Goal: Information Seeking & Learning: Learn about a topic

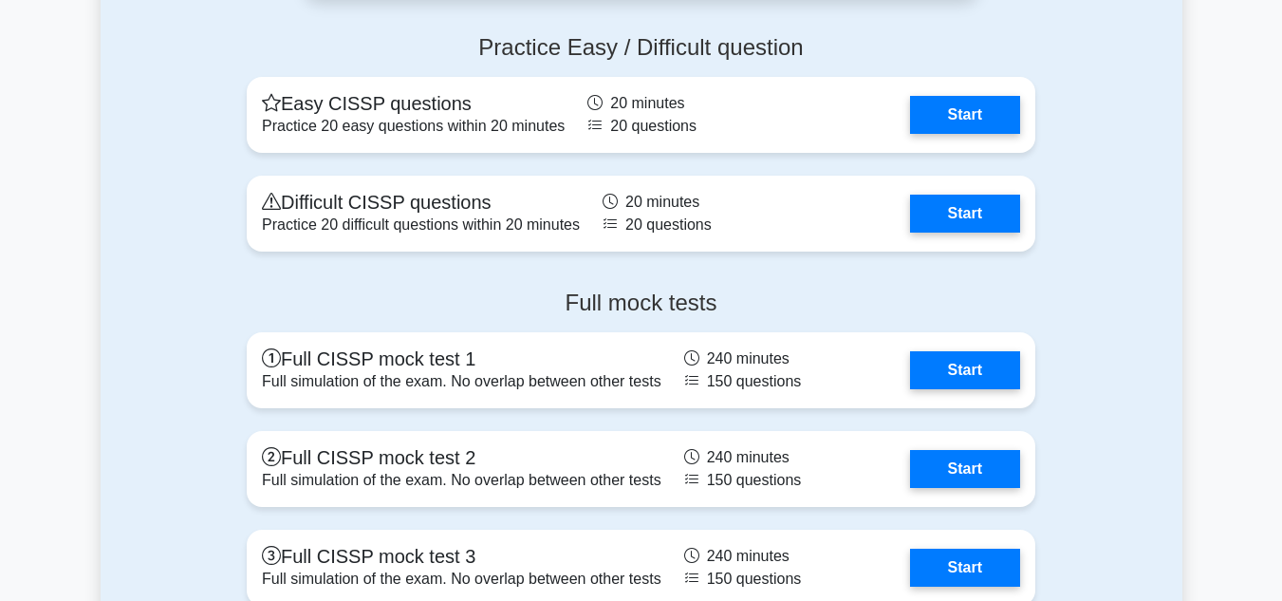
scroll to position [4079, 0]
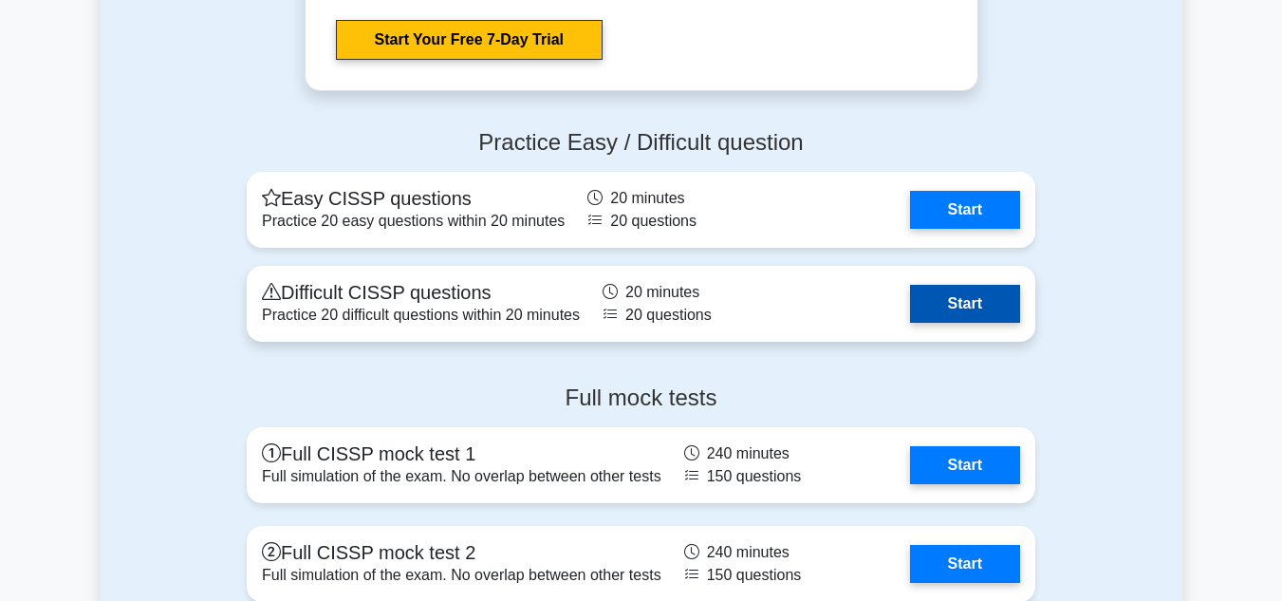
click at [988, 323] on link "Start" at bounding box center [965, 304] width 110 height 38
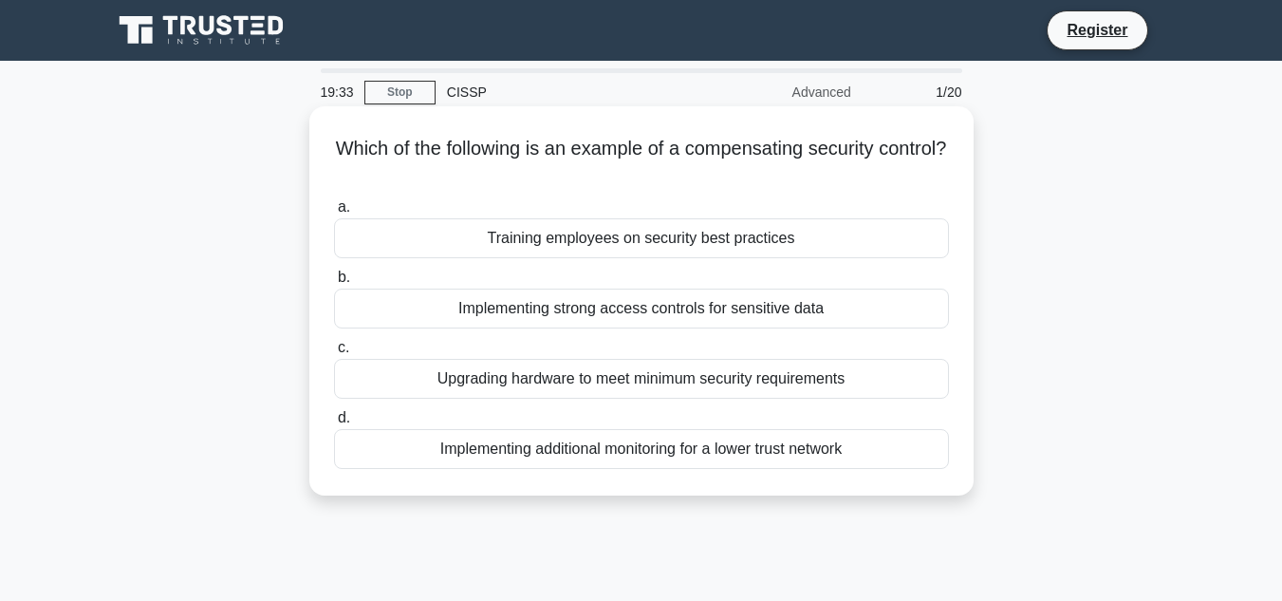
click at [542, 380] on div "Upgrading hardware to meet minimum security requirements" at bounding box center [641, 379] width 615 height 40
click at [334, 354] on input "c. Upgrading hardware to meet minimum security requirements" at bounding box center [334, 348] width 0 height 12
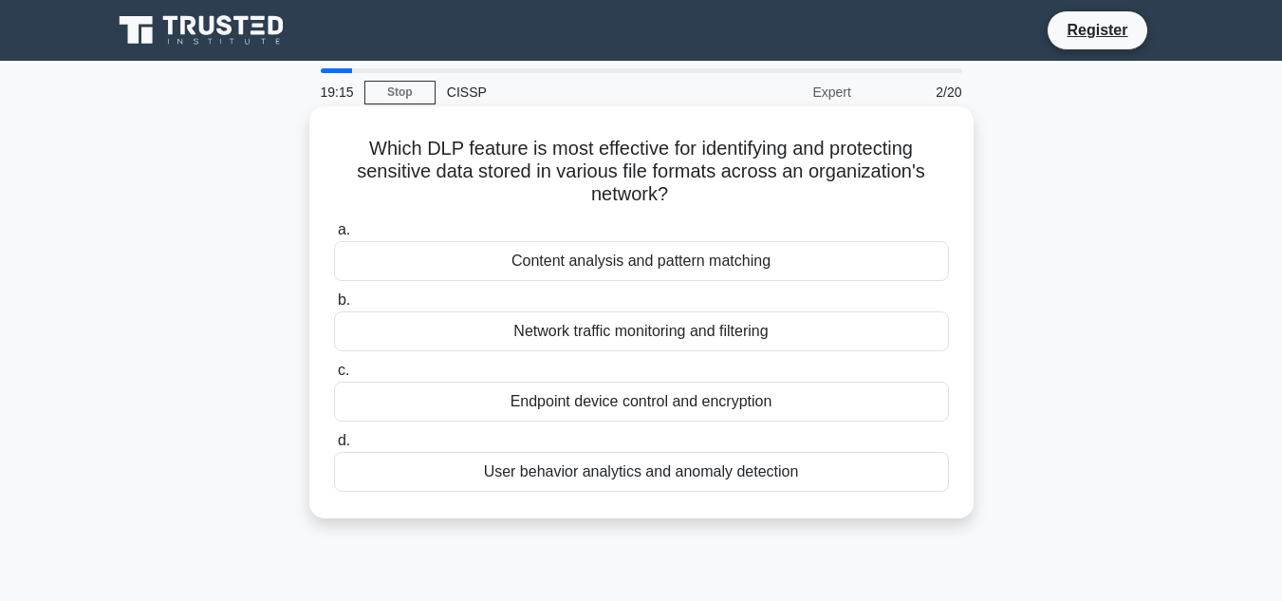
click at [638, 472] on div "User behavior analytics and anomaly detection" at bounding box center [641, 472] width 615 height 40
click at [334, 447] on input "d. User behavior analytics and anomaly detection" at bounding box center [334, 441] width 0 height 12
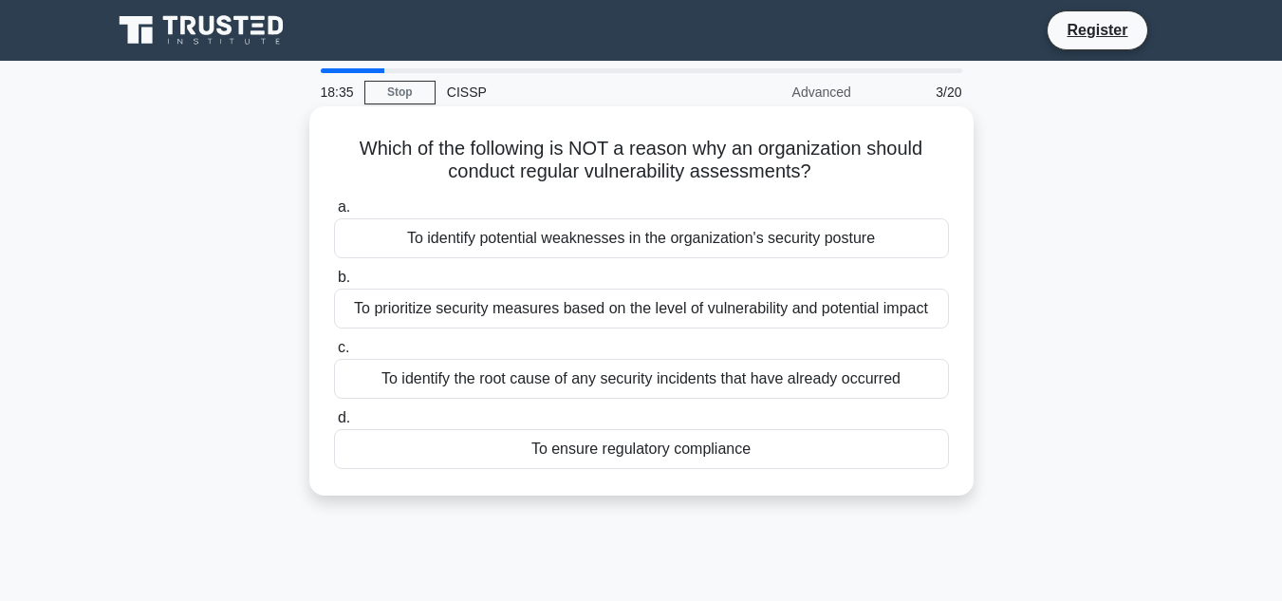
click at [568, 371] on div "To identify the root cause of any security incidents that have already occurred" at bounding box center [641, 379] width 615 height 40
click at [334, 354] on input "c. To identify the root cause of any security incidents that have already occur…" at bounding box center [334, 348] width 0 height 12
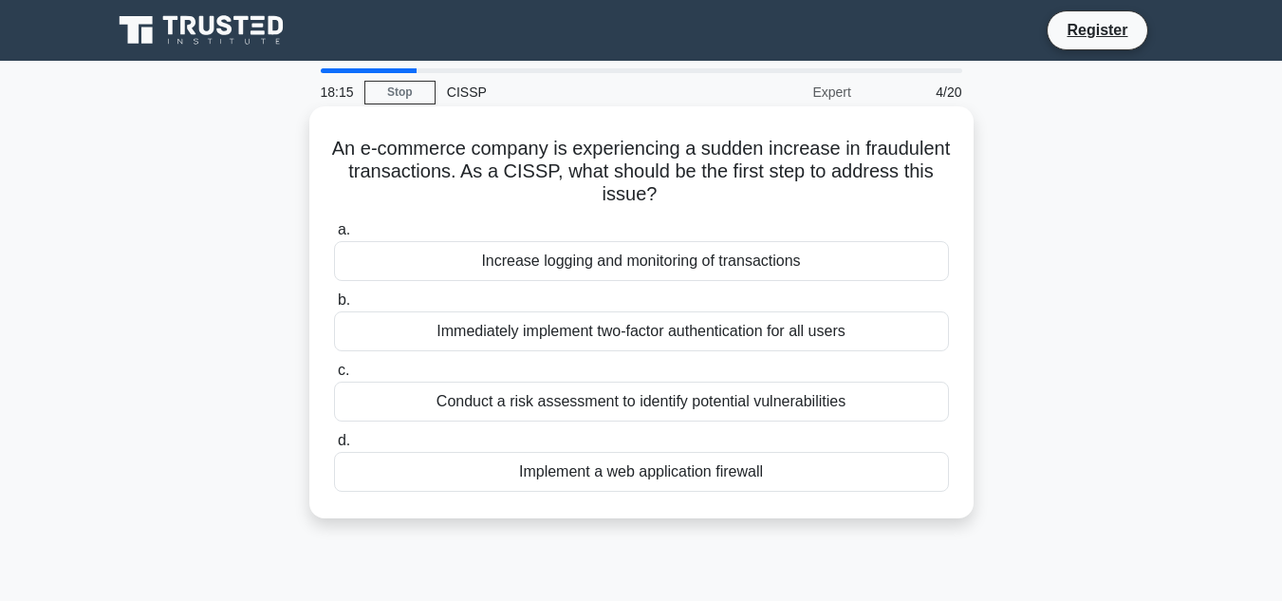
click at [679, 323] on div "Immediately implement two-factor authentication for all users" at bounding box center [641, 331] width 615 height 40
click at [334, 306] on input "b. Immediately implement two-factor authentication for all users" at bounding box center [334, 300] width 0 height 12
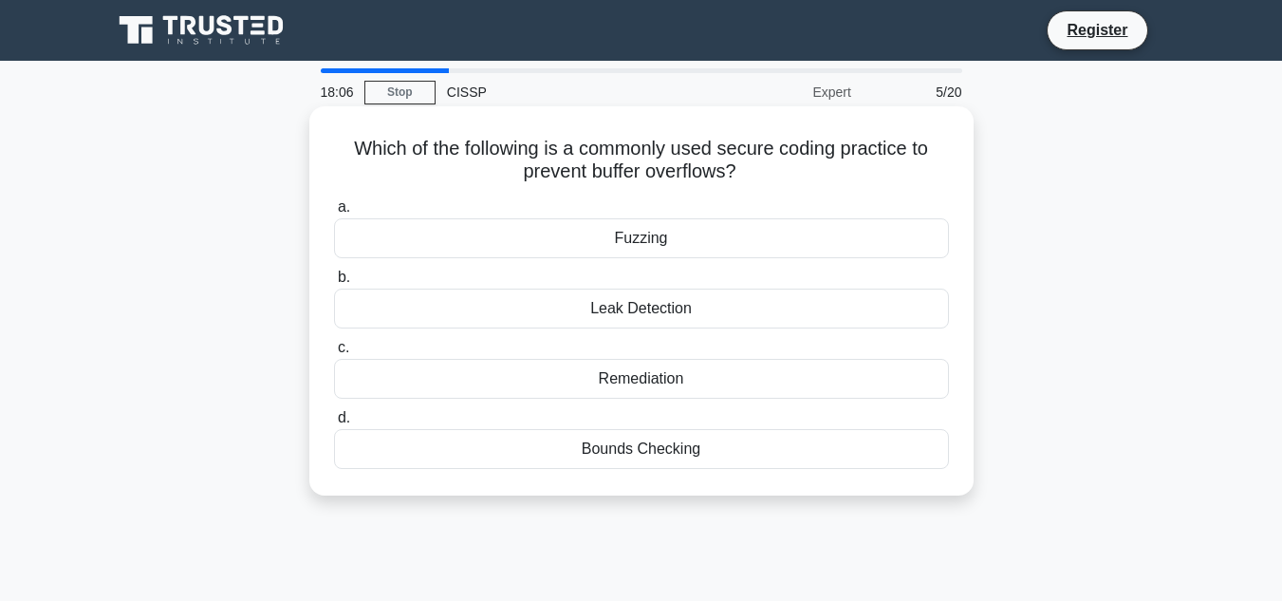
click at [655, 305] on div "Leak Detection" at bounding box center [641, 308] width 615 height 40
click at [334, 284] on input "b. Leak Detection" at bounding box center [334, 277] width 0 height 12
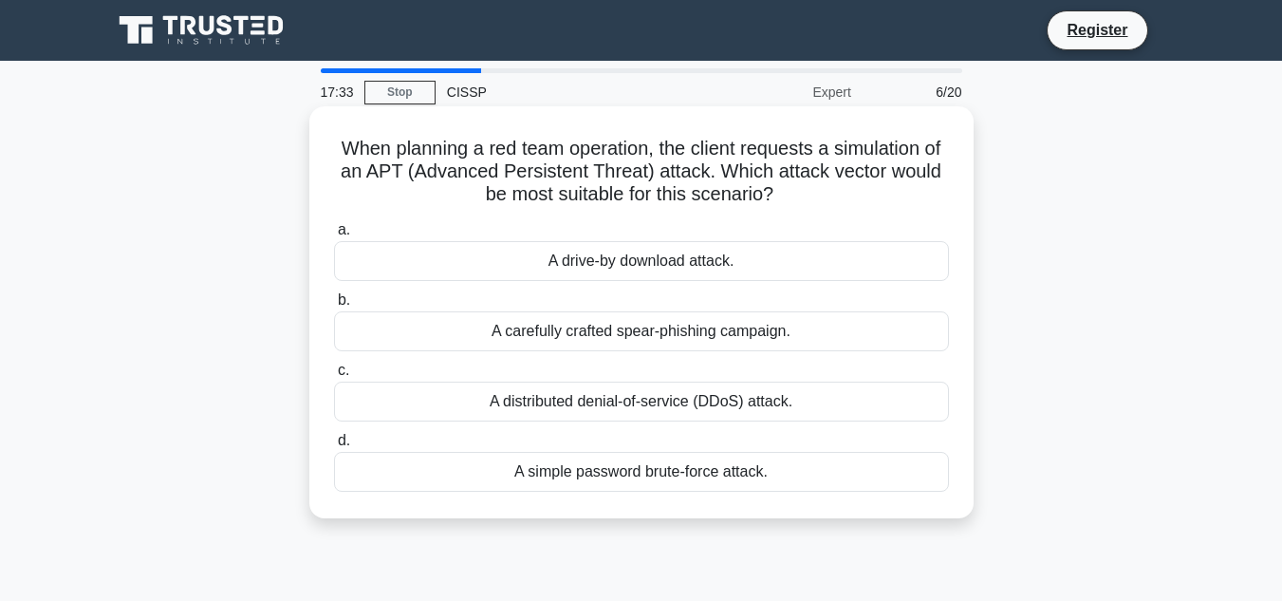
scroll to position [95, 0]
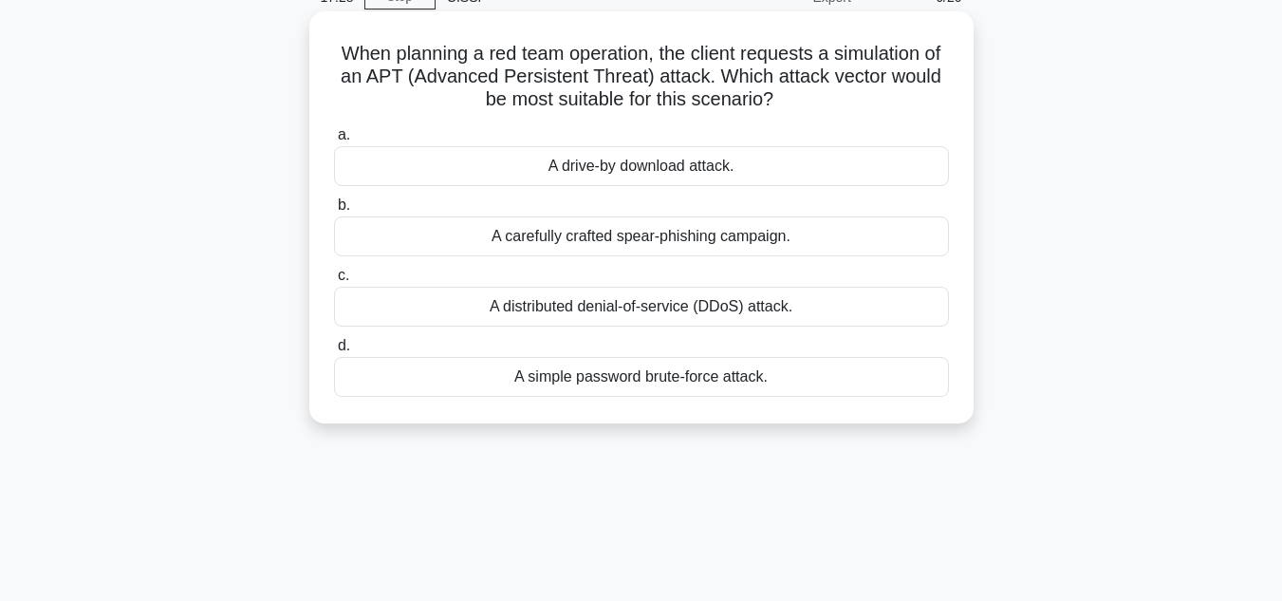
click at [663, 235] on div "A carefully crafted spear-phishing campaign." at bounding box center [641, 236] width 615 height 40
click at [334, 212] on input "b. A carefully crafted spear-phishing campaign." at bounding box center [334, 205] width 0 height 12
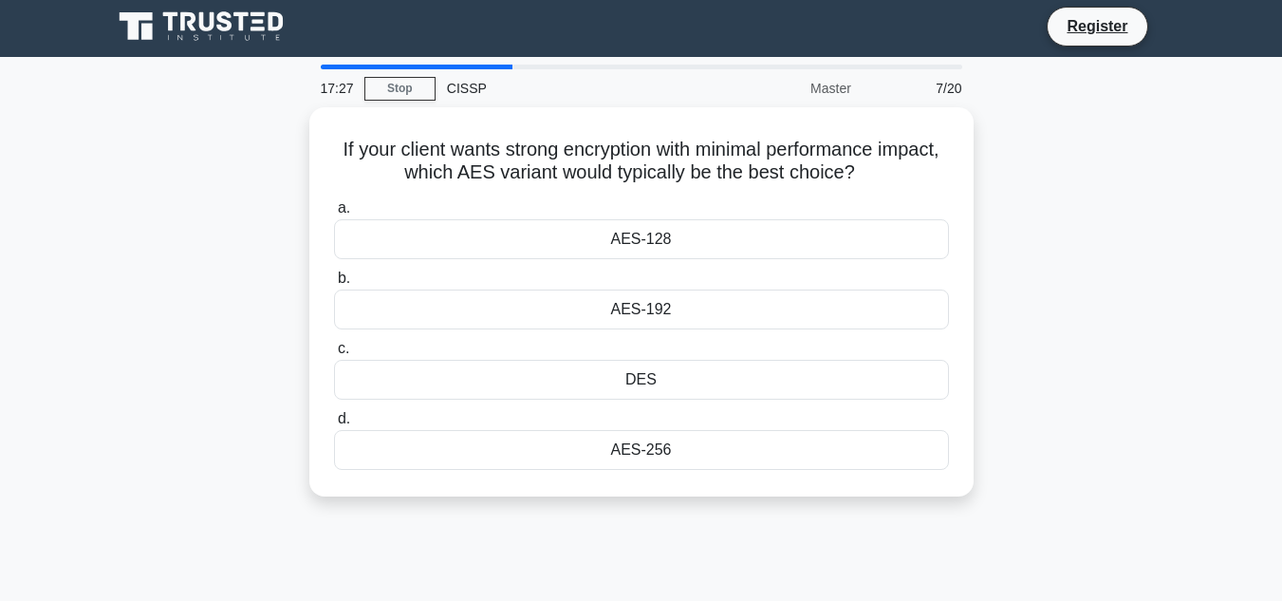
scroll to position [0, 0]
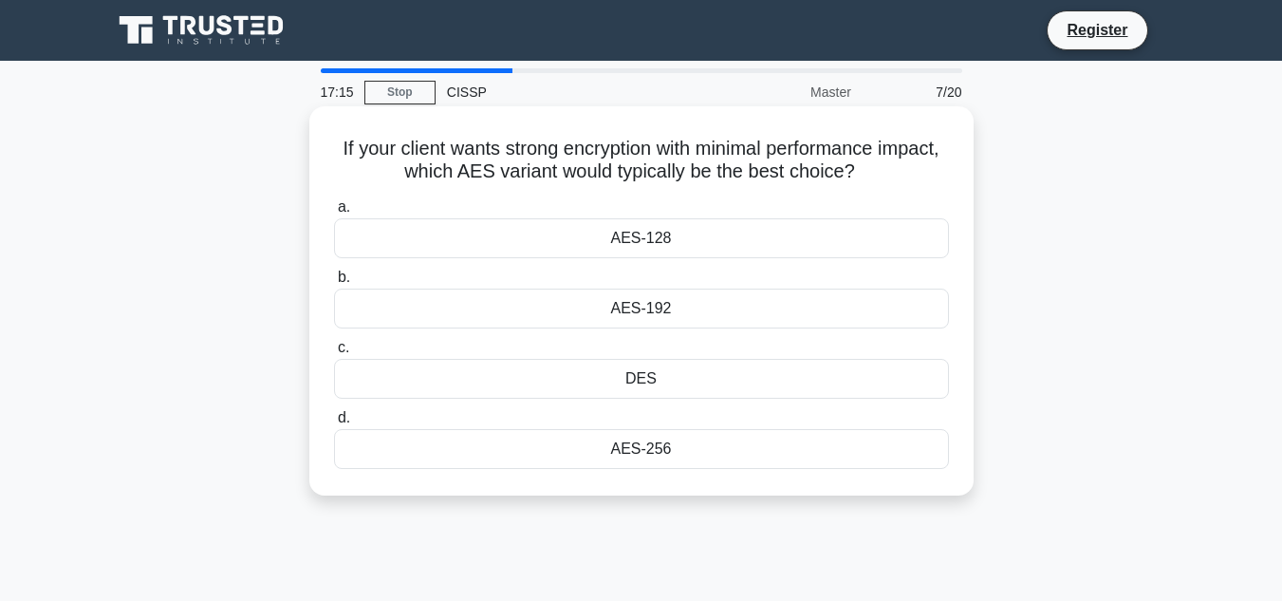
click at [669, 300] on div "AES-192" at bounding box center [641, 308] width 615 height 40
click at [334, 284] on input "b. AES-192" at bounding box center [334, 277] width 0 height 12
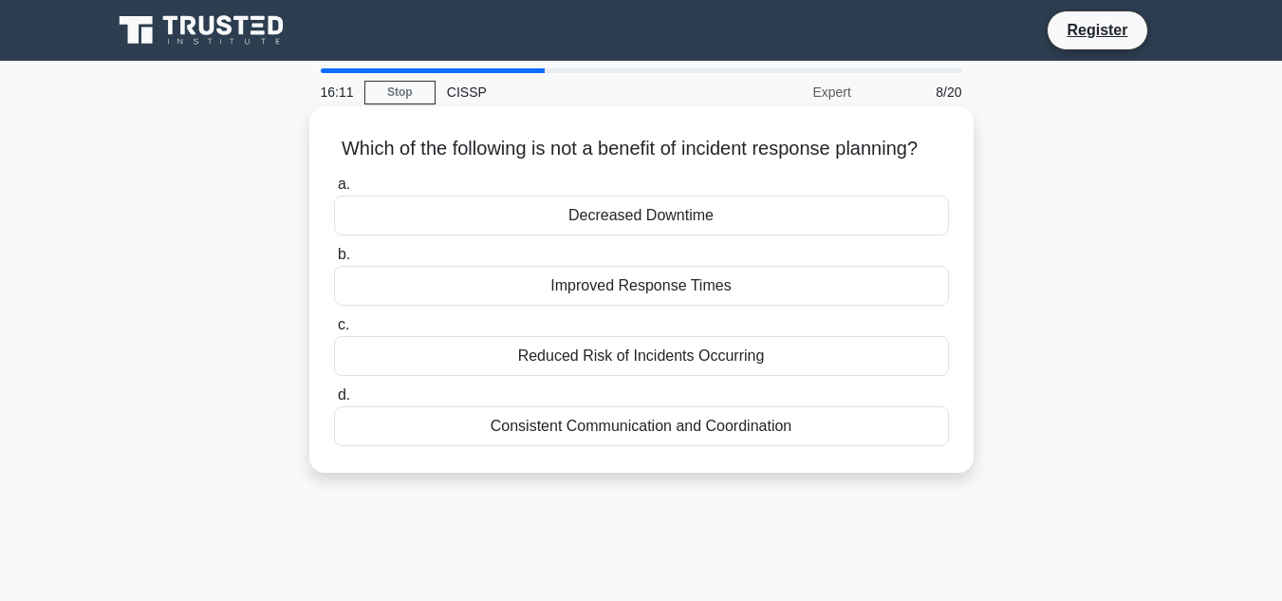
click at [644, 376] on div "Reduced Risk of Incidents Occurring" at bounding box center [641, 356] width 615 height 40
click at [334, 331] on input "c. Reduced Risk of Incidents Occurring" at bounding box center [334, 325] width 0 height 12
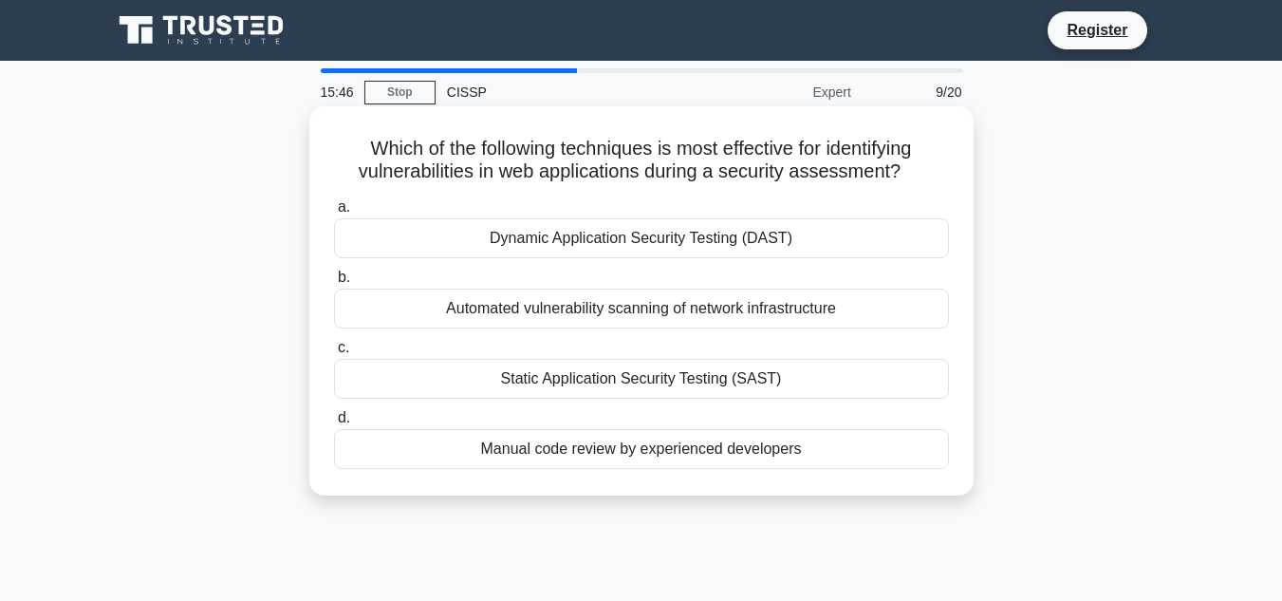
click at [612, 306] on div "Automated vulnerability scanning of network infrastructure" at bounding box center [641, 308] width 615 height 40
click at [334, 284] on input "b. Automated vulnerability scanning of network infrastructure" at bounding box center [334, 277] width 0 height 12
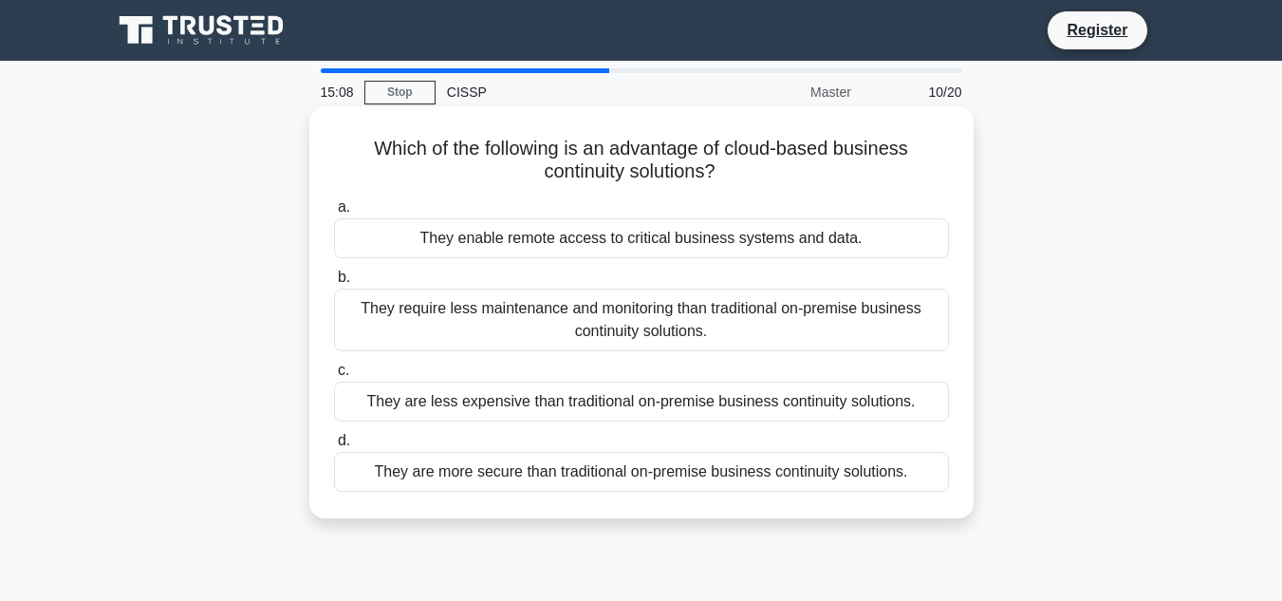
click at [685, 389] on div "They are less expensive than traditional on-premise business continuity solutio…" at bounding box center [641, 401] width 615 height 40
click at [334, 377] on input "c. They are less expensive than traditional on-premise business continuity solu…" at bounding box center [334, 370] width 0 height 12
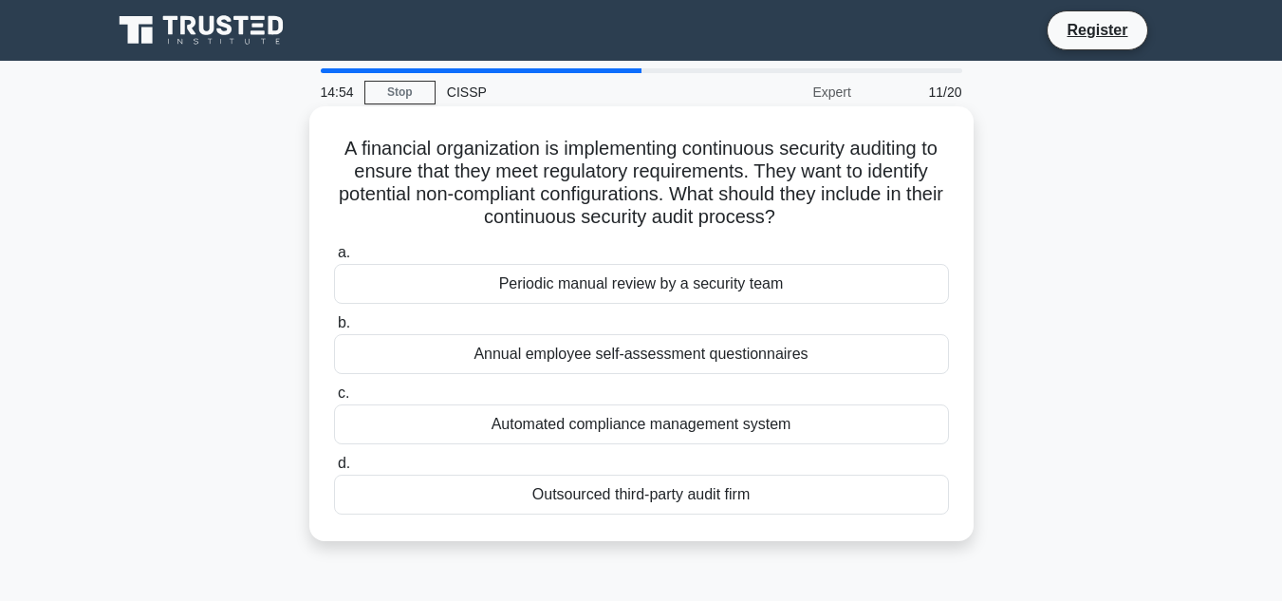
click at [730, 427] on div "Automated compliance management system" at bounding box center [641, 424] width 615 height 40
click at [334, 399] on input "c. Automated compliance management system" at bounding box center [334, 393] width 0 height 12
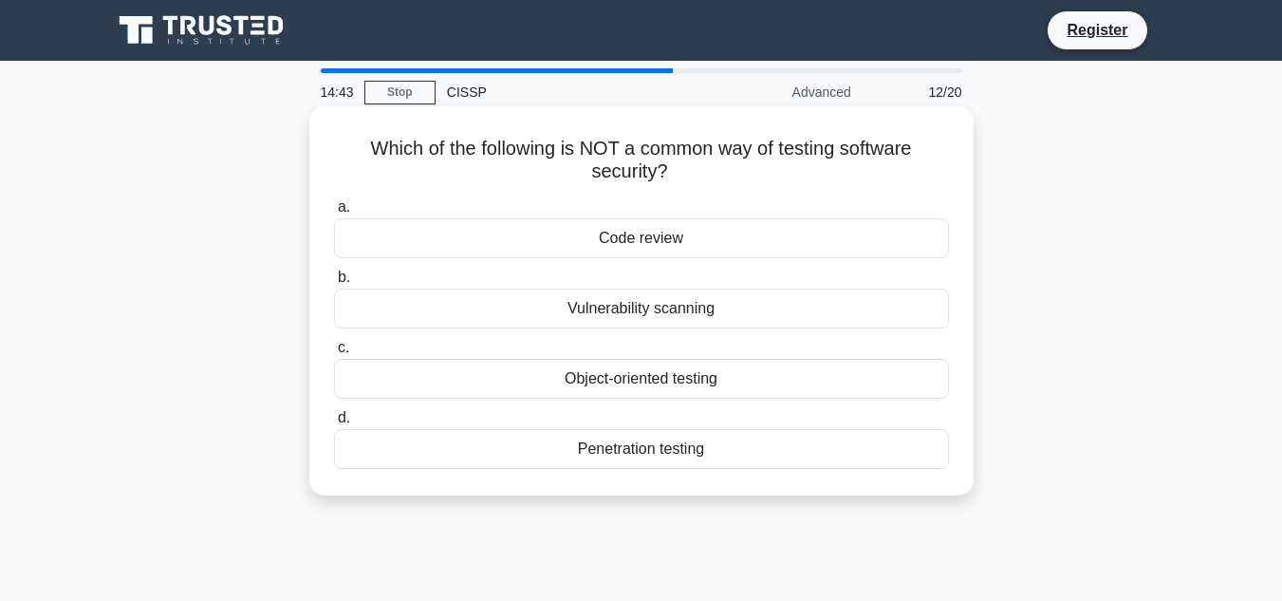
click at [655, 229] on div "Code review" at bounding box center [641, 238] width 615 height 40
click at [334, 213] on input "a. Code review" at bounding box center [334, 207] width 0 height 12
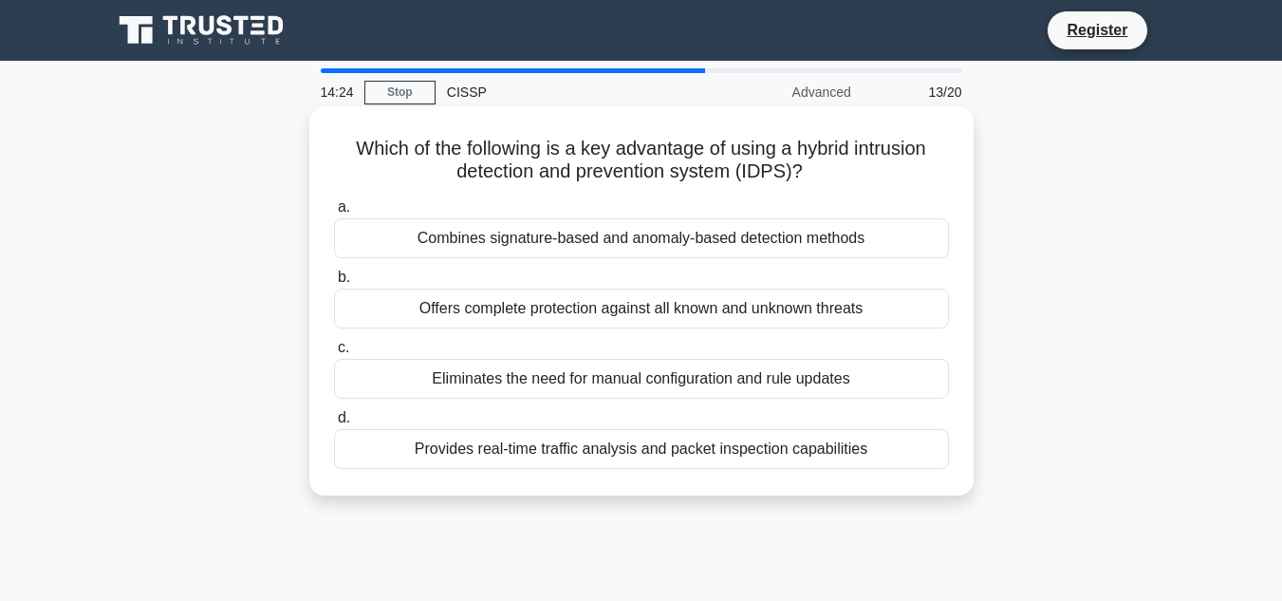
click at [536, 455] on div "Provides real-time traffic analysis and packet inspection capabilities" at bounding box center [641, 449] width 615 height 40
click at [334, 424] on input "d. Provides real-time traffic analysis and packet inspection capabilities" at bounding box center [334, 418] width 0 height 12
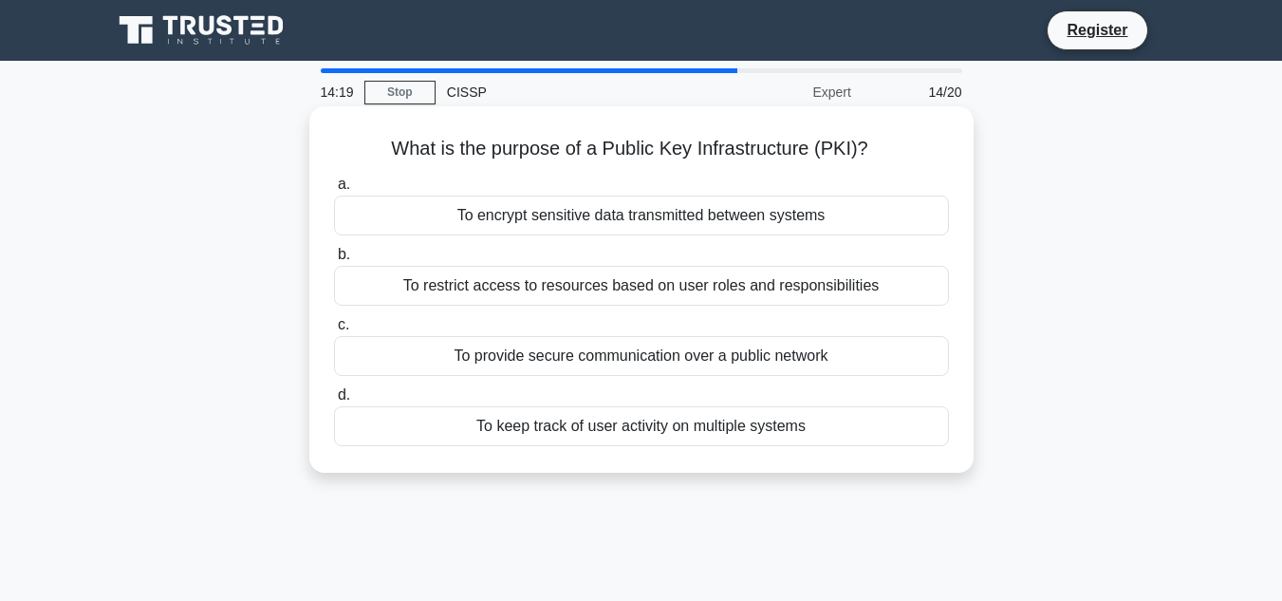
click at [546, 278] on div "To restrict access to resources based on user roles and responsibilities" at bounding box center [641, 286] width 615 height 40
click at [334, 261] on input "b. To restrict access to resources based on user roles and responsibilities" at bounding box center [334, 255] width 0 height 12
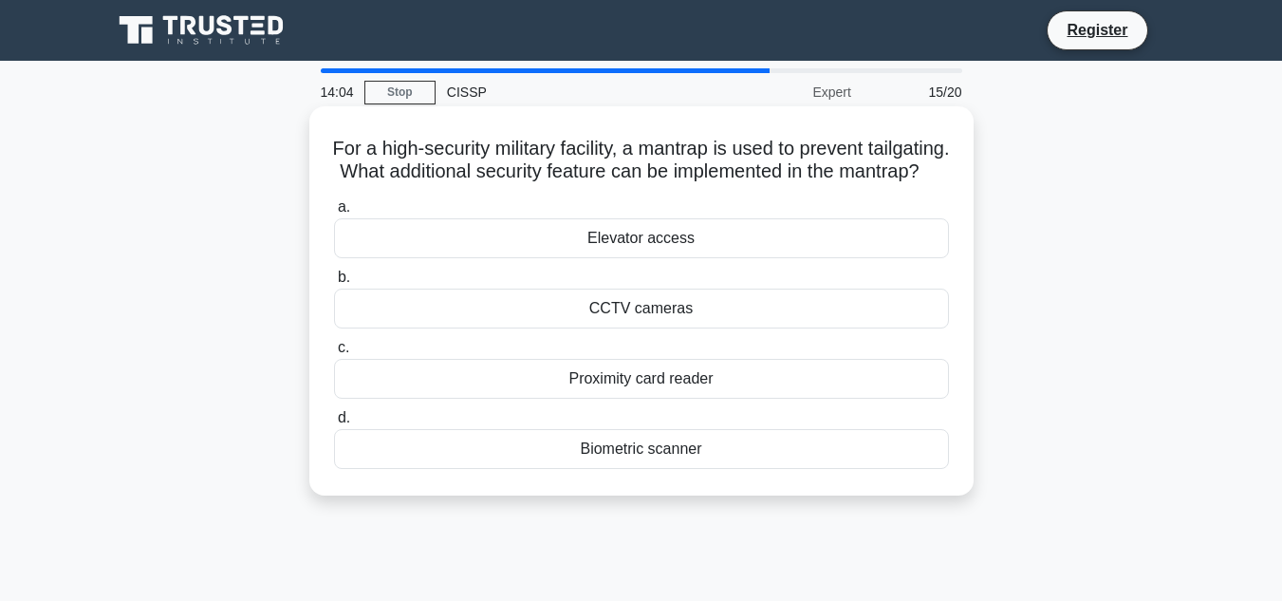
click at [635, 328] on div "CCTV cameras" at bounding box center [641, 308] width 615 height 40
click at [334, 284] on input "b. CCTV cameras" at bounding box center [334, 277] width 0 height 12
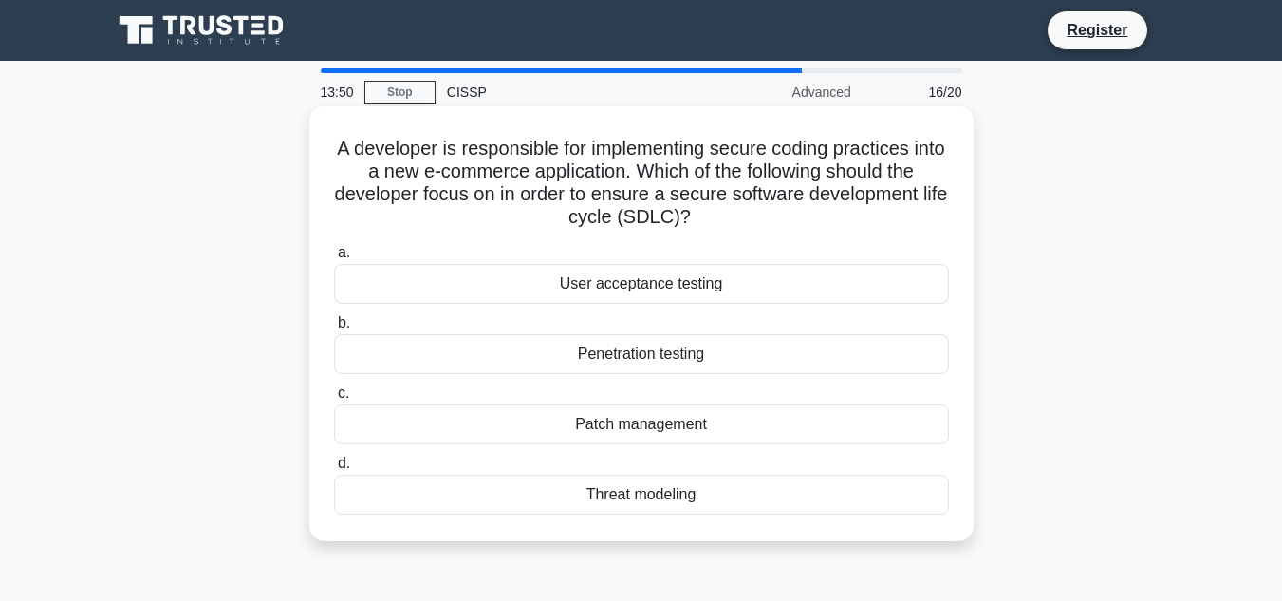
click at [680, 286] on div "User acceptance testing" at bounding box center [641, 284] width 615 height 40
click at [334, 259] on input "a. User acceptance testing" at bounding box center [334, 253] width 0 height 12
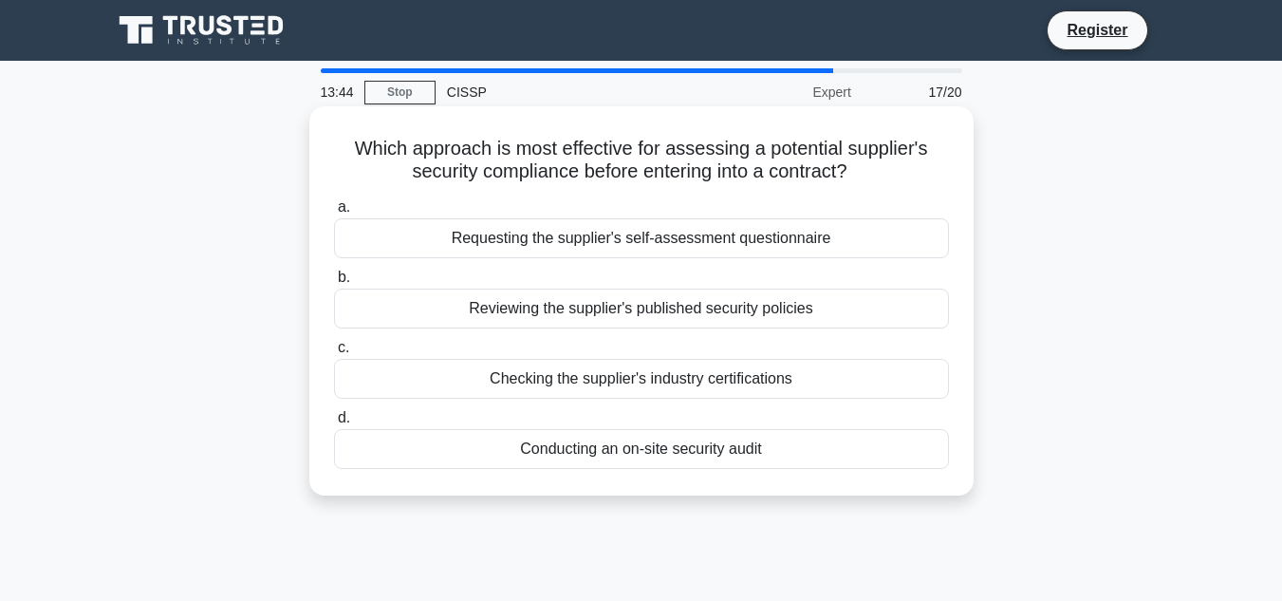
click at [627, 304] on div "Reviewing the supplier's published security policies" at bounding box center [641, 308] width 615 height 40
click at [334, 284] on input "b. Reviewing the supplier's published security policies" at bounding box center [334, 277] width 0 height 12
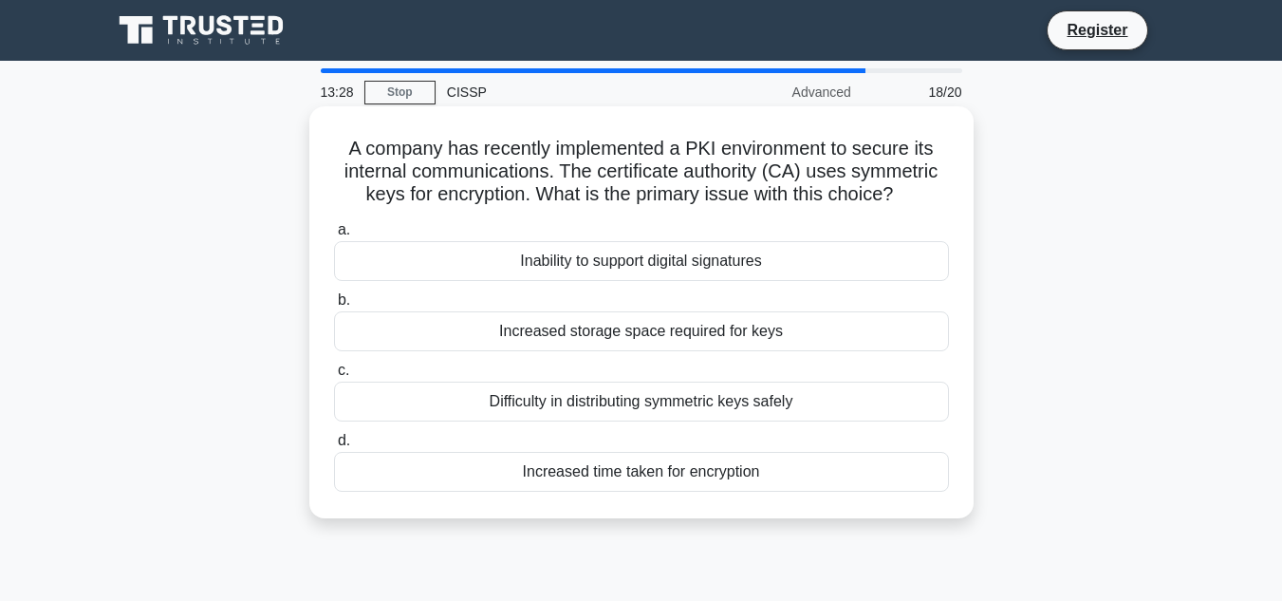
drag, startPoint x: 685, startPoint y: 474, endPoint x: 704, endPoint y: 463, distance: 22.1
click at [685, 472] on div "Increased time taken for encryption" at bounding box center [641, 472] width 615 height 40
click at [334, 447] on input "d. Increased time taken for encryption" at bounding box center [334, 441] width 0 height 12
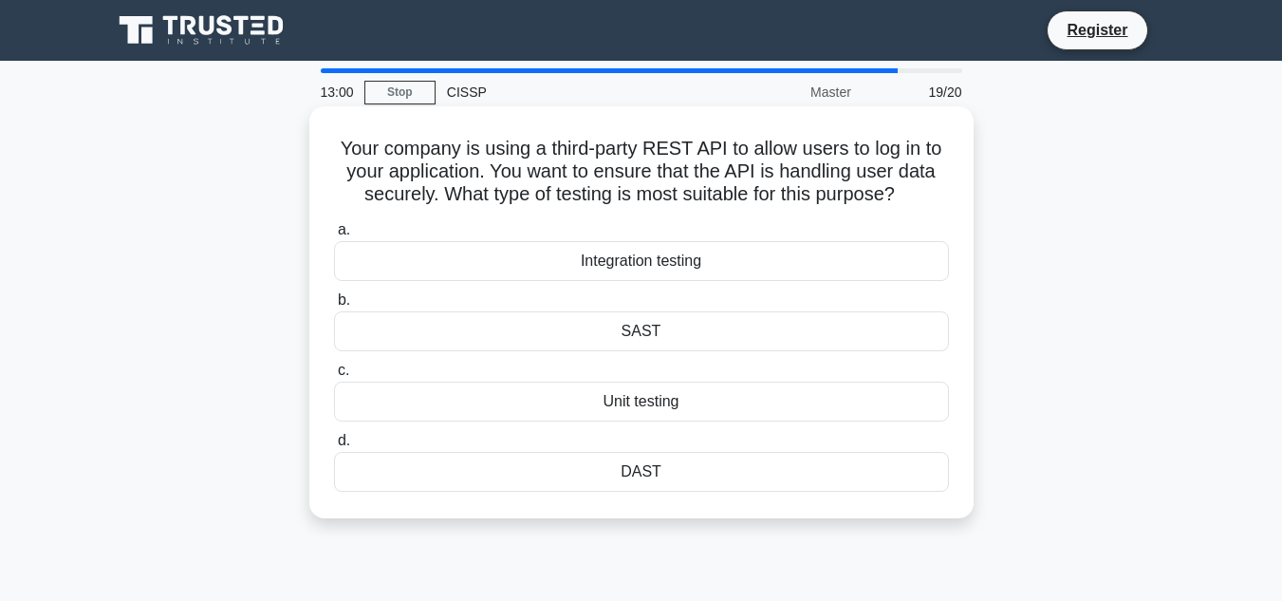
click at [684, 403] on div "Unit testing" at bounding box center [641, 401] width 615 height 40
click at [334, 377] on input "c. Unit testing" at bounding box center [334, 370] width 0 height 12
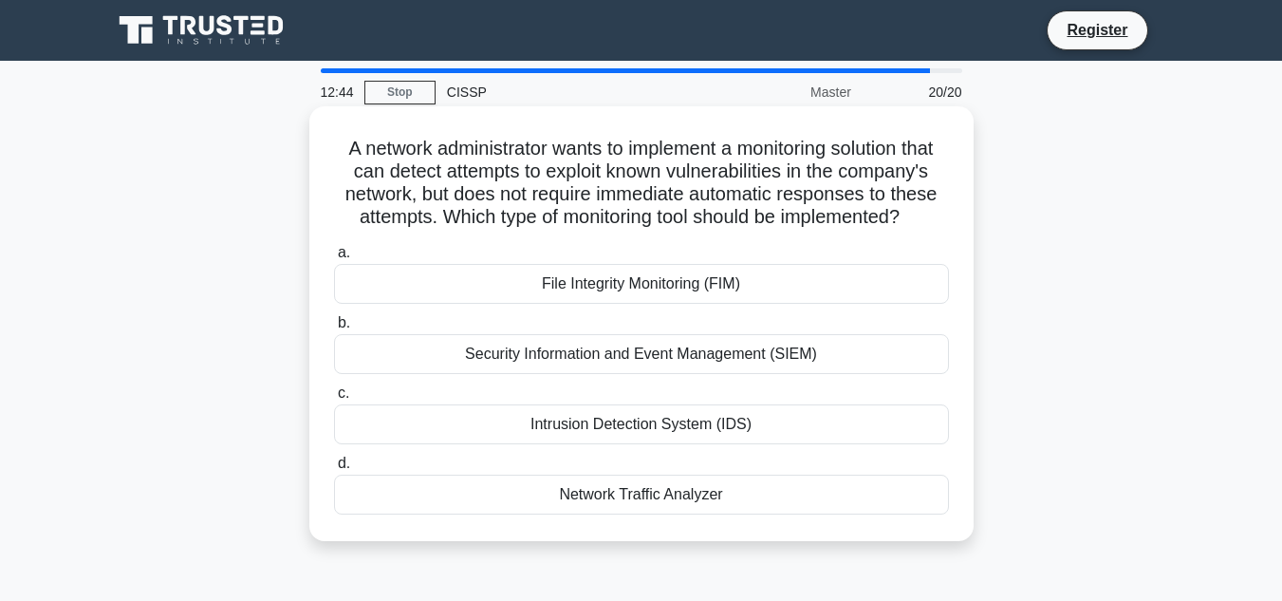
click at [617, 370] on div "Security Information and Event Management (SIEM)" at bounding box center [641, 354] width 615 height 40
click at [334, 329] on input "b. Security Information and Event Management (SIEM)" at bounding box center [334, 323] width 0 height 12
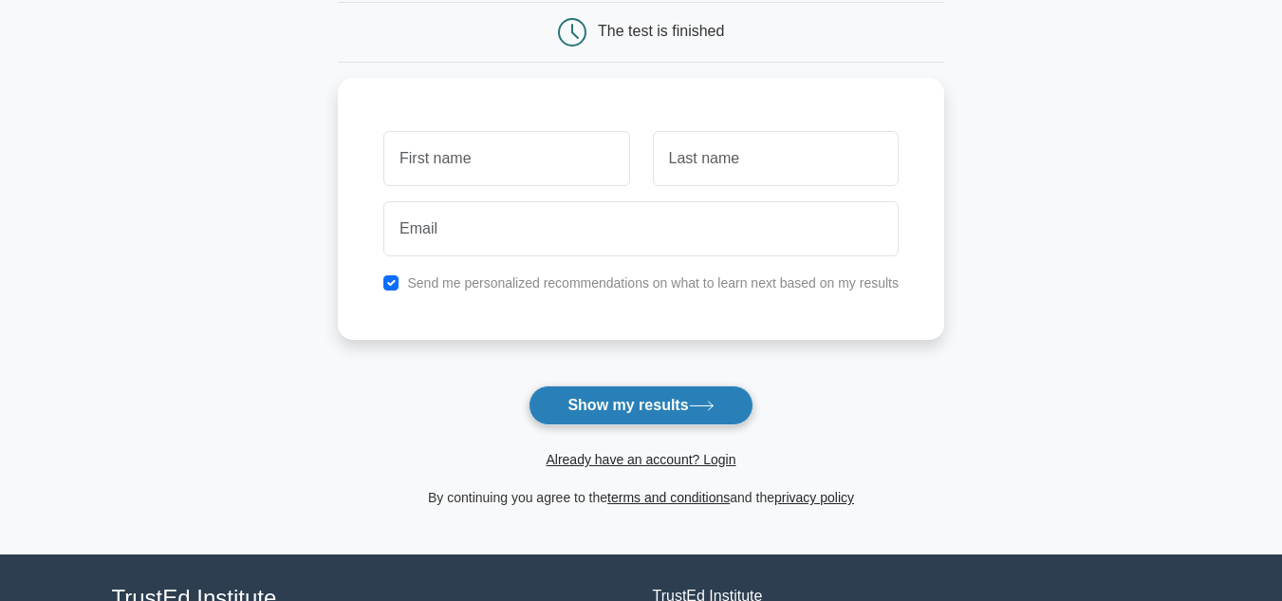
click at [603, 396] on button "Show my results" at bounding box center [640, 405] width 224 height 40
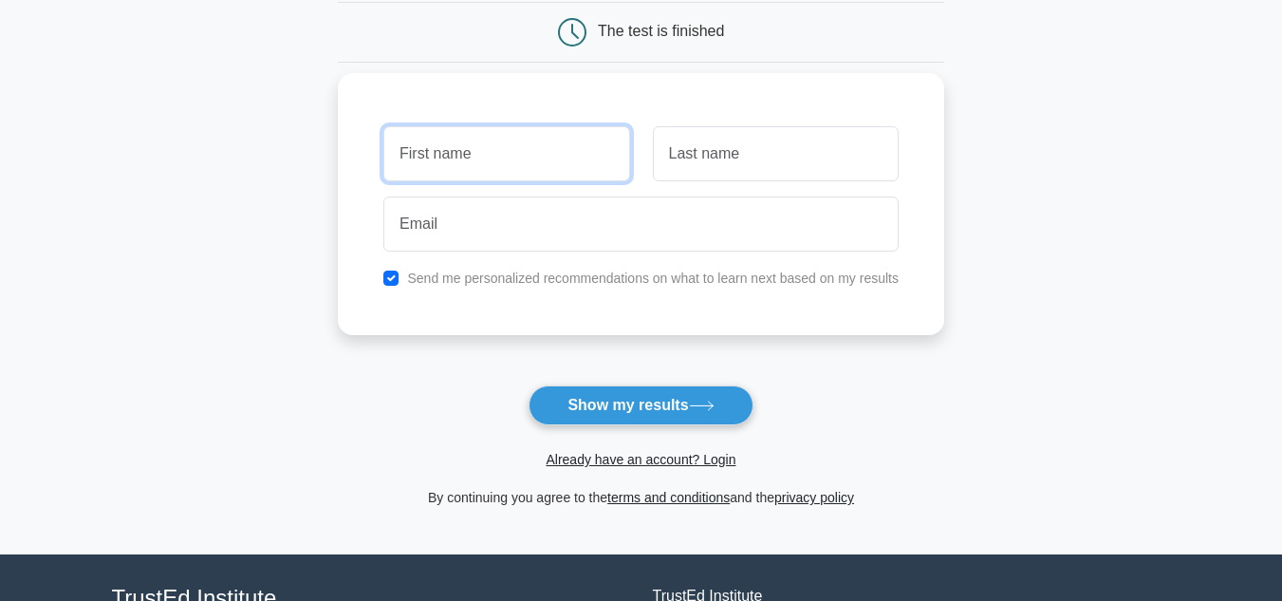
click at [451, 147] on input "text" at bounding box center [506, 153] width 246 height 55
type input "sa"
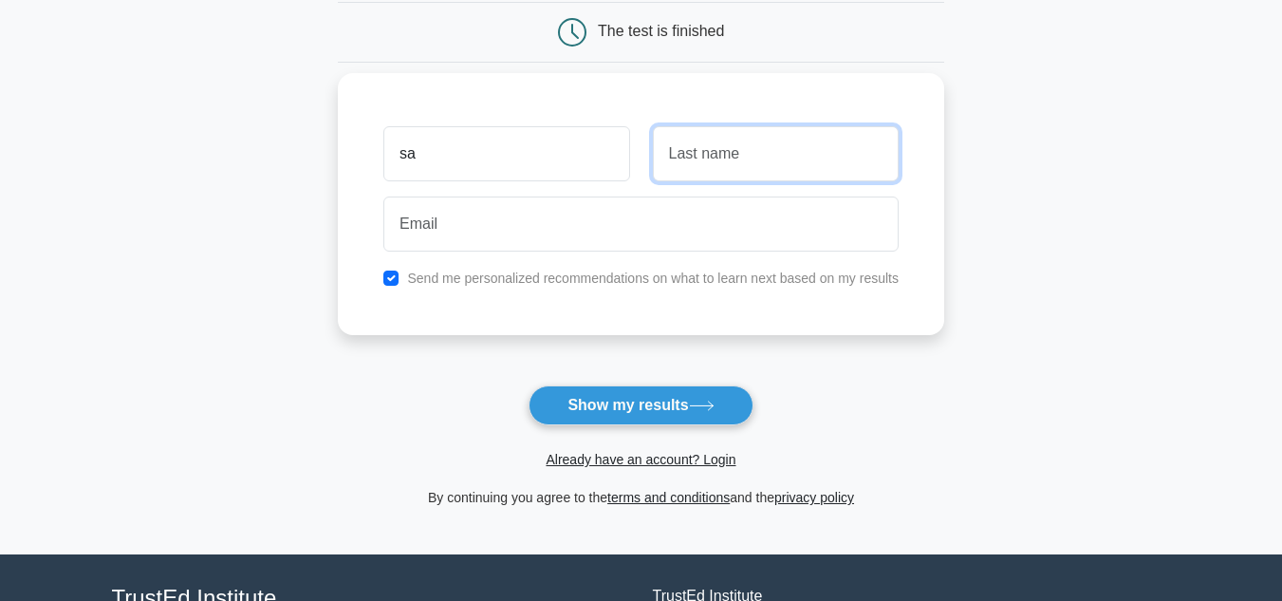
click at [675, 151] on input "text" at bounding box center [776, 153] width 246 height 55
type input "sa"
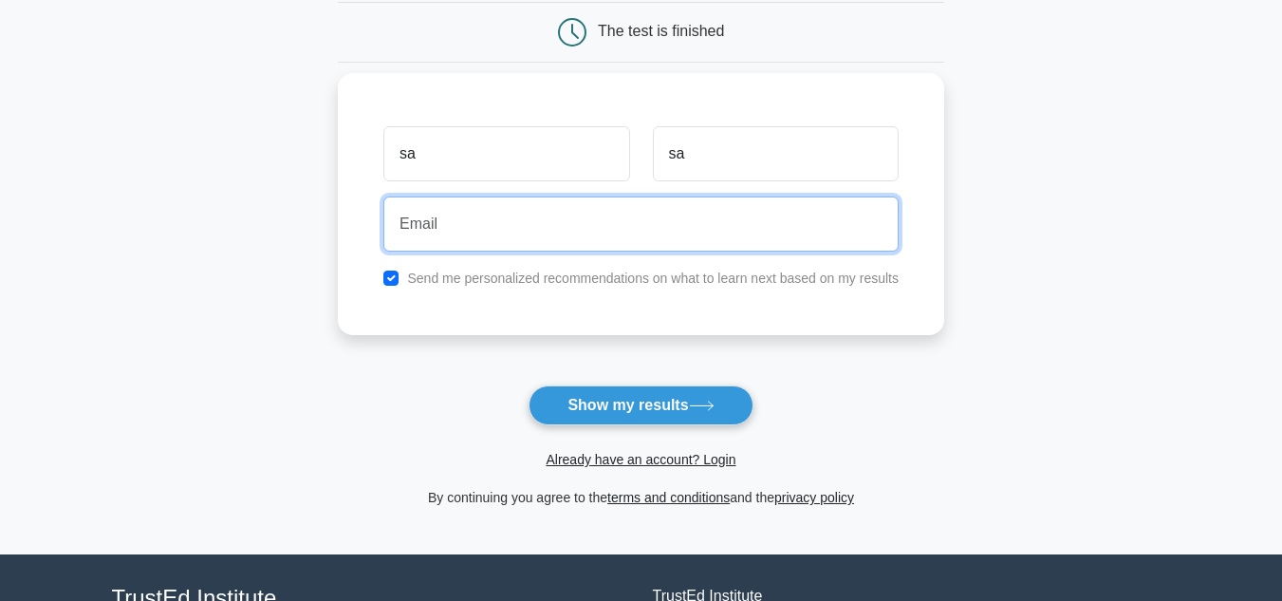
click at [490, 221] on input "email" at bounding box center [640, 223] width 515 height 55
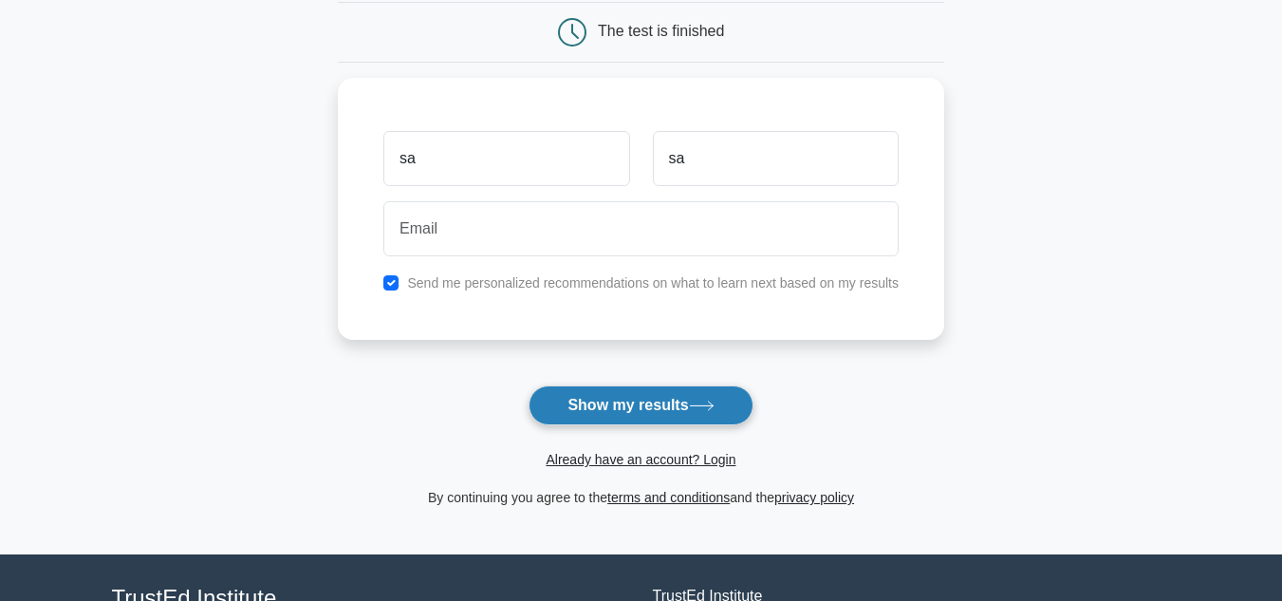
click at [693, 398] on button "Show my results" at bounding box center [640, 405] width 224 height 40
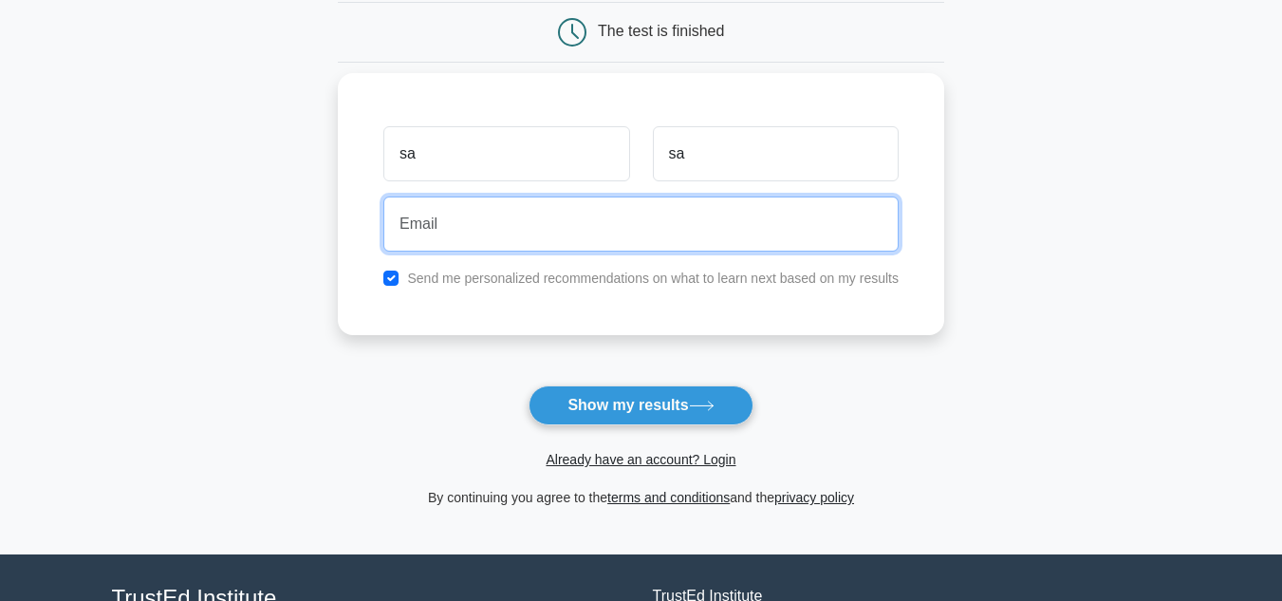
click at [465, 224] on input "email" at bounding box center [640, 223] width 515 height 55
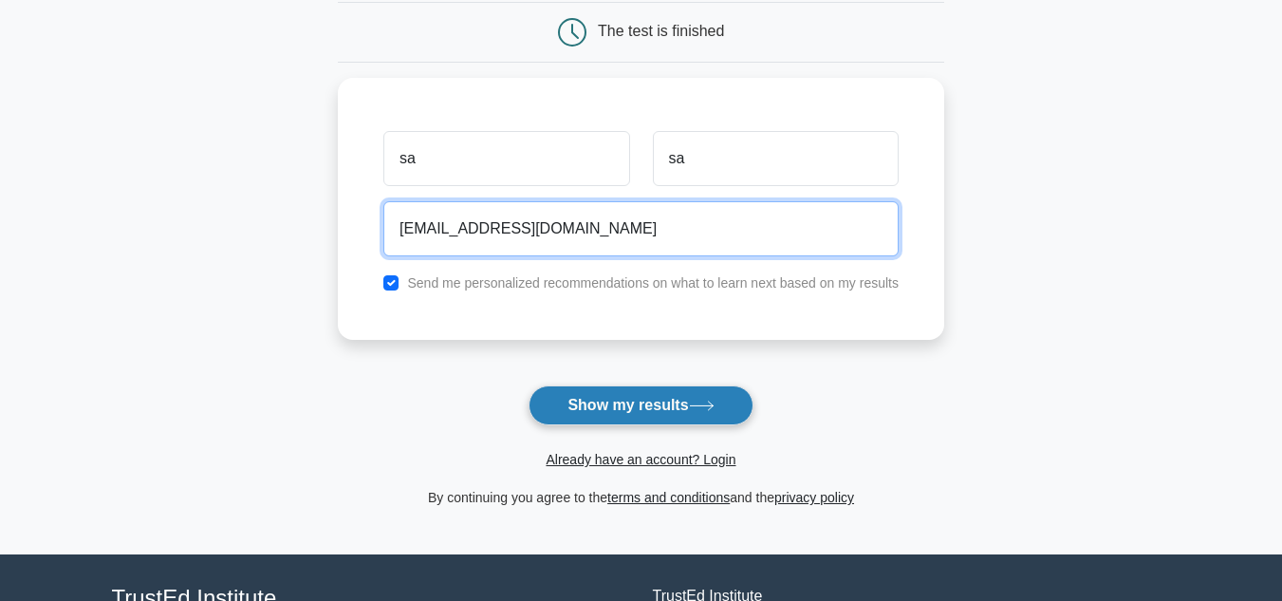
type input "[EMAIL_ADDRESS][DOMAIN_NAME]"
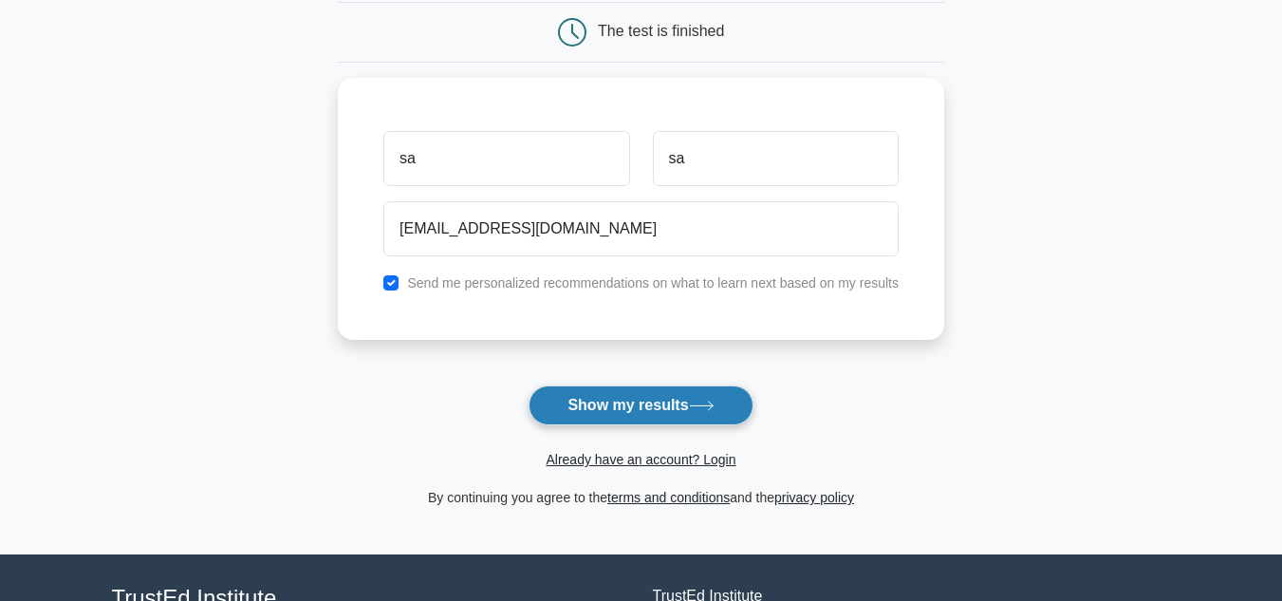
click at [631, 409] on button "Show my results" at bounding box center [640, 405] width 224 height 40
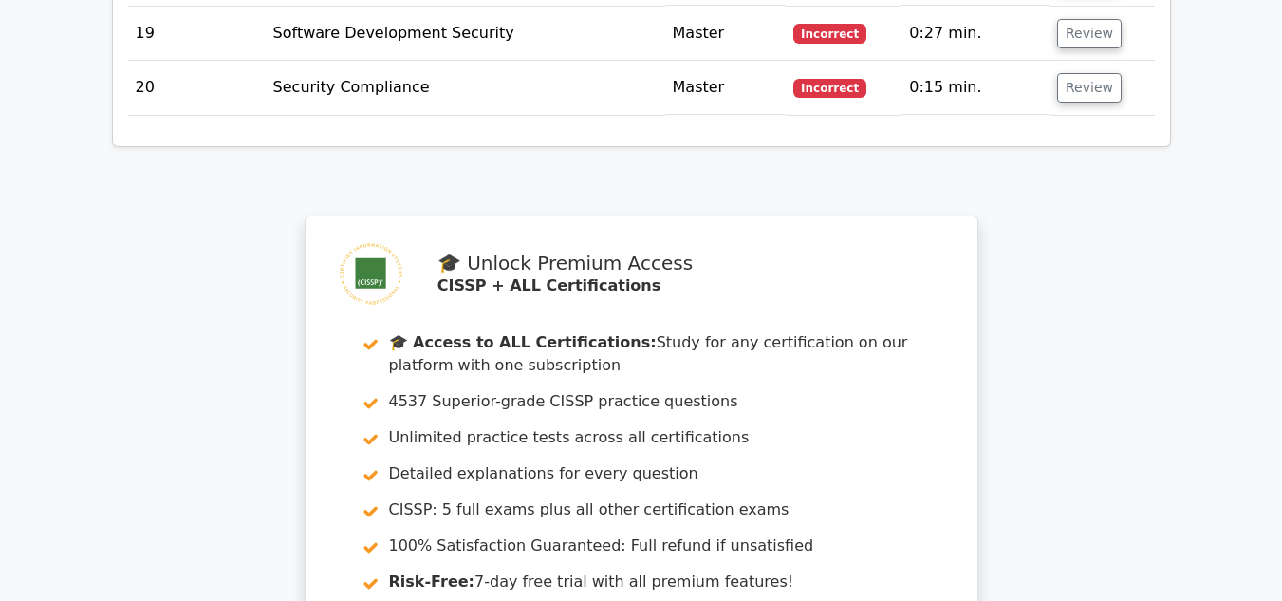
scroll to position [3605, 0]
